Goal: Check status: Check status

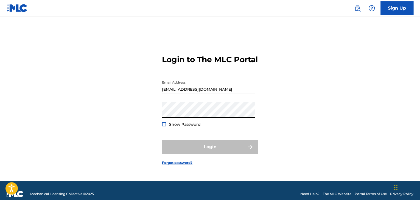
type input "[EMAIL_ADDRESS][DOMAIN_NAME]"
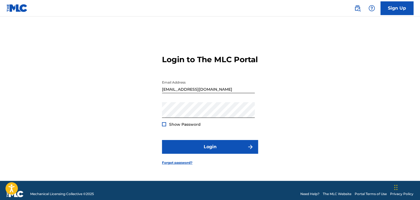
click at [186, 127] on span "Show Password" at bounding box center [185, 124] width 32 height 5
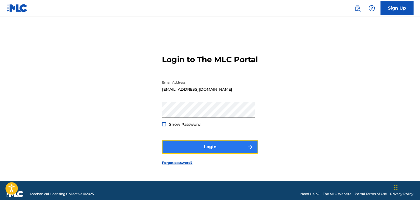
drag, startPoint x: 208, startPoint y: 152, endPoint x: 206, endPoint y: 154, distance: 2.9
click at [206, 154] on button "Login" at bounding box center [210, 147] width 96 height 14
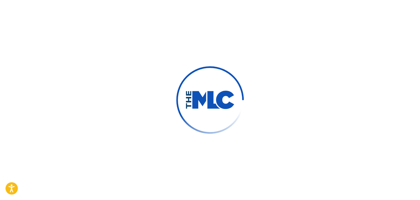
click at [206, 154] on div at bounding box center [210, 100] width 420 height 200
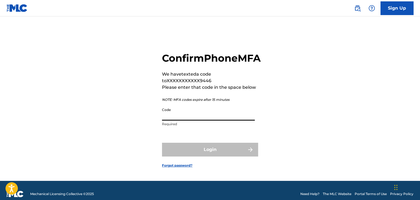
click at [209, 121] on input "Code" at bounding box center [208, 113] width 93 height 16
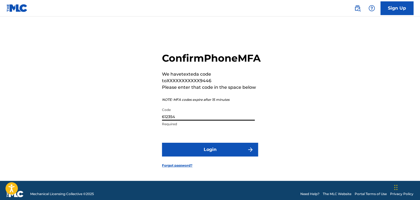
type input "612354"
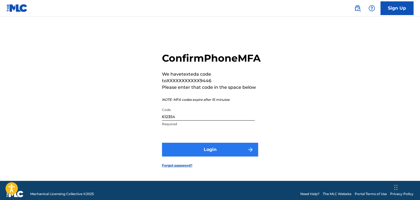
drag, startPoint x: 210, startPoint y: 149, endPoint x: 210, endPoint y: 152, distance: 3.3
click at [210, 152] on form "Confirm Phone MFA We have texted a code to XXXXXXXXXXX9446 Please enter that co…" at bounding box center [210, 105] width 96 height 151
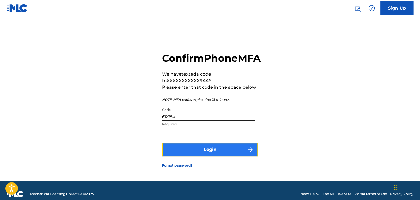
click at [210, 152] on button "Login" at bounding box center [210, 150] width 96 height 14
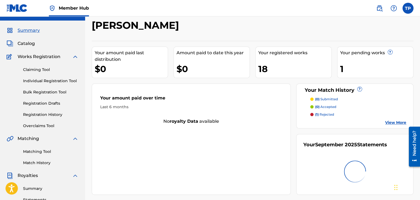
scroll to position [78, 0]
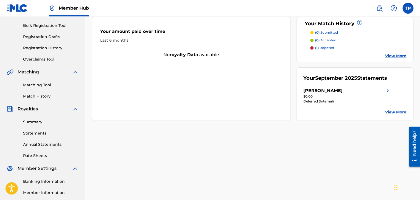
click at [364, 98] on div "$0.00" at bounding box center [347, 96] width 88 height 5
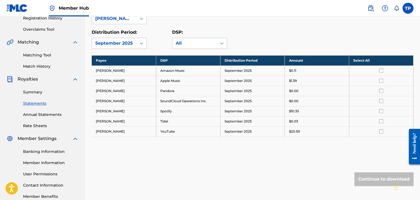
scroll to position [91, 0]
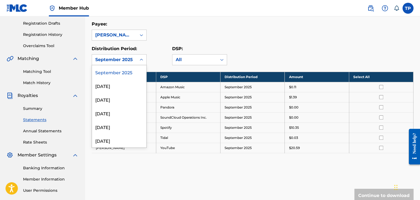
click at [127, 57] on div "September 2025" at bounding box center [114, 60] width 38 height 7
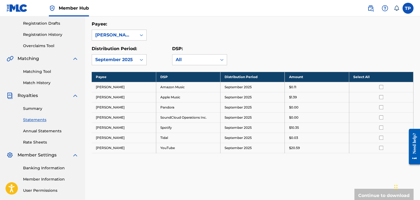
click at [129, 60] on div "September 2025" at bounding box center [114, 60] width 38 height 7
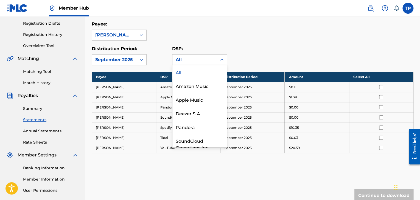
click at [174, 59] on div "All" at bounding box center [194, 60] width 44 height 10
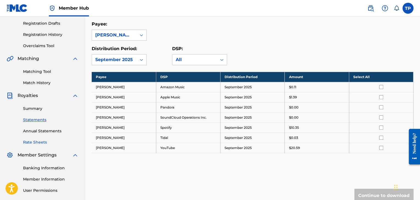
click at [41, 143] on link "Rate Sheets" at bounding box center [50, 143] width 55 height 6
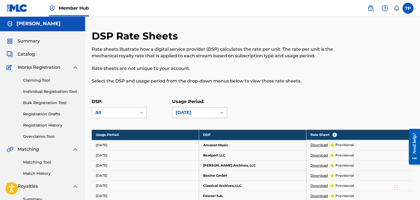
click at [191, 112] on div "July 2025" at bounding box center [195, 113] width 38 height 7
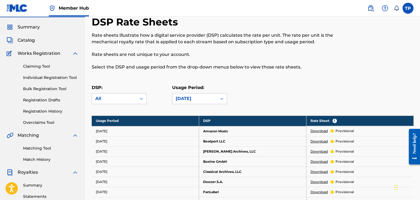
click at [255, 98] on div "DSP: All Usage Period: July 2025" at bounding box center [253, 97] width 322 height 25
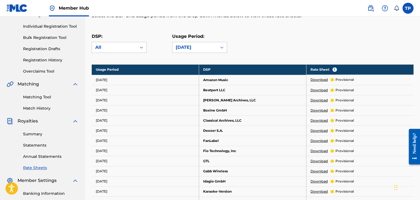
scroll to position [82, 0]
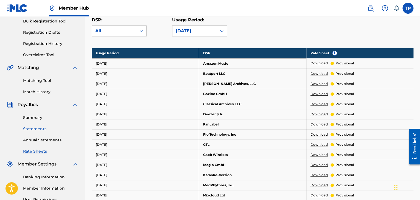
click at [37, 127] on link "Statements" at bounding box center [50, 129] width 55 height 6
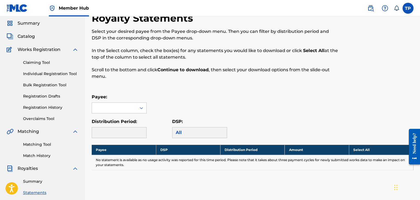
scroll to position [30, 0]
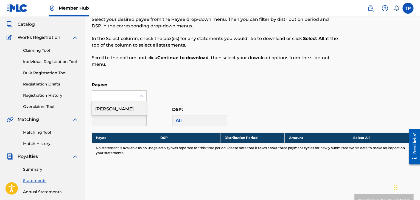
click at [131, 96] on div at bounding box center [114, 96] width 44 height 10
click at [131, 106] on div "[PERSON_NAME]" at bounding box center [119, 109] width 54 height 14
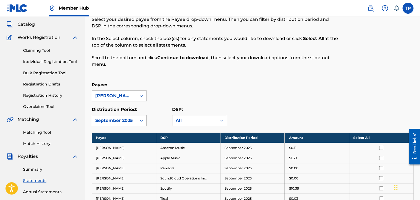
scroll to position [42, 0]
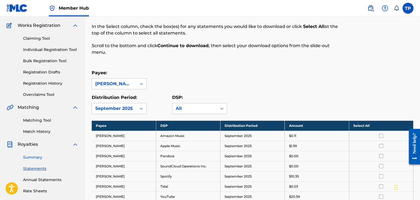
click at [40, 158] on link "Summary" at bounding box center [50, 158] width 55 height 6
